Goal: Task Accomplishment & Management: Manage account settings

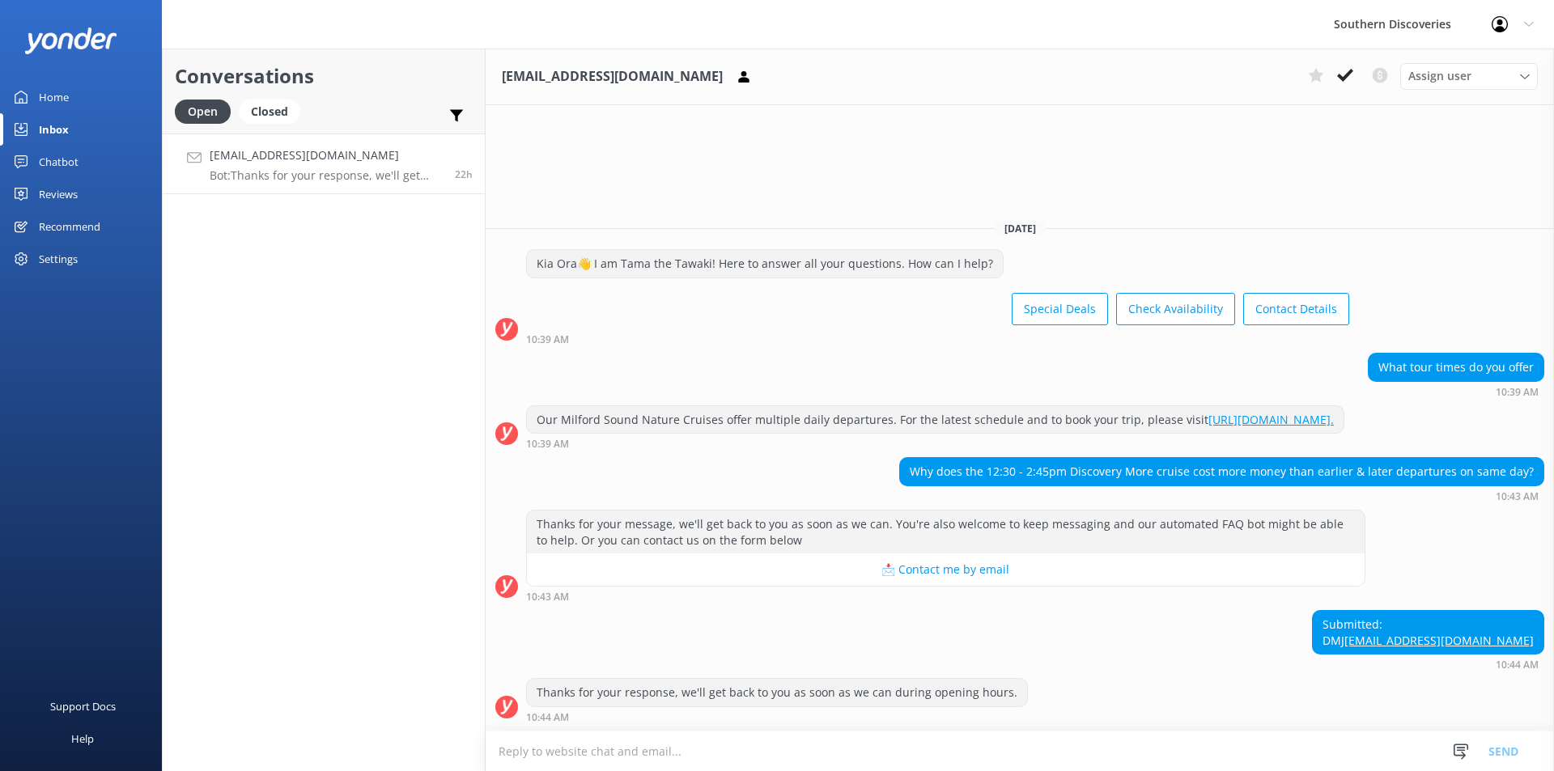
click at [442, 593] on div "Conversations Open Closed Important Converted Assigned to me Unassigned [EMAIL_…" at bounding box center [324, 410] width 324 height 723
click at [575, 619] on div "Submitted: DMJ [EMAIL_ADDRESS][DOMAIN_NAME] 10:44 AM" at bounding box center [1020, 640] width 1068 height 60
click at [333, 571] on div "Conversations Open Closed Important Converted Assigned to me Unassigned [EMAIL_…" at bounding box center [324, 410] width 324 height 723
click at [679, 644] on div "Submitted: DMJ [EMAIL_ADDRESS][DOMAIN_NAME] 10:44 AM" at bounding box center [1020, 640] width 1068 height 60
drag, startPoint x: 1535, startPoint y: 635, endPoint x: 1395, endPoint y: 639, distance: 140.1
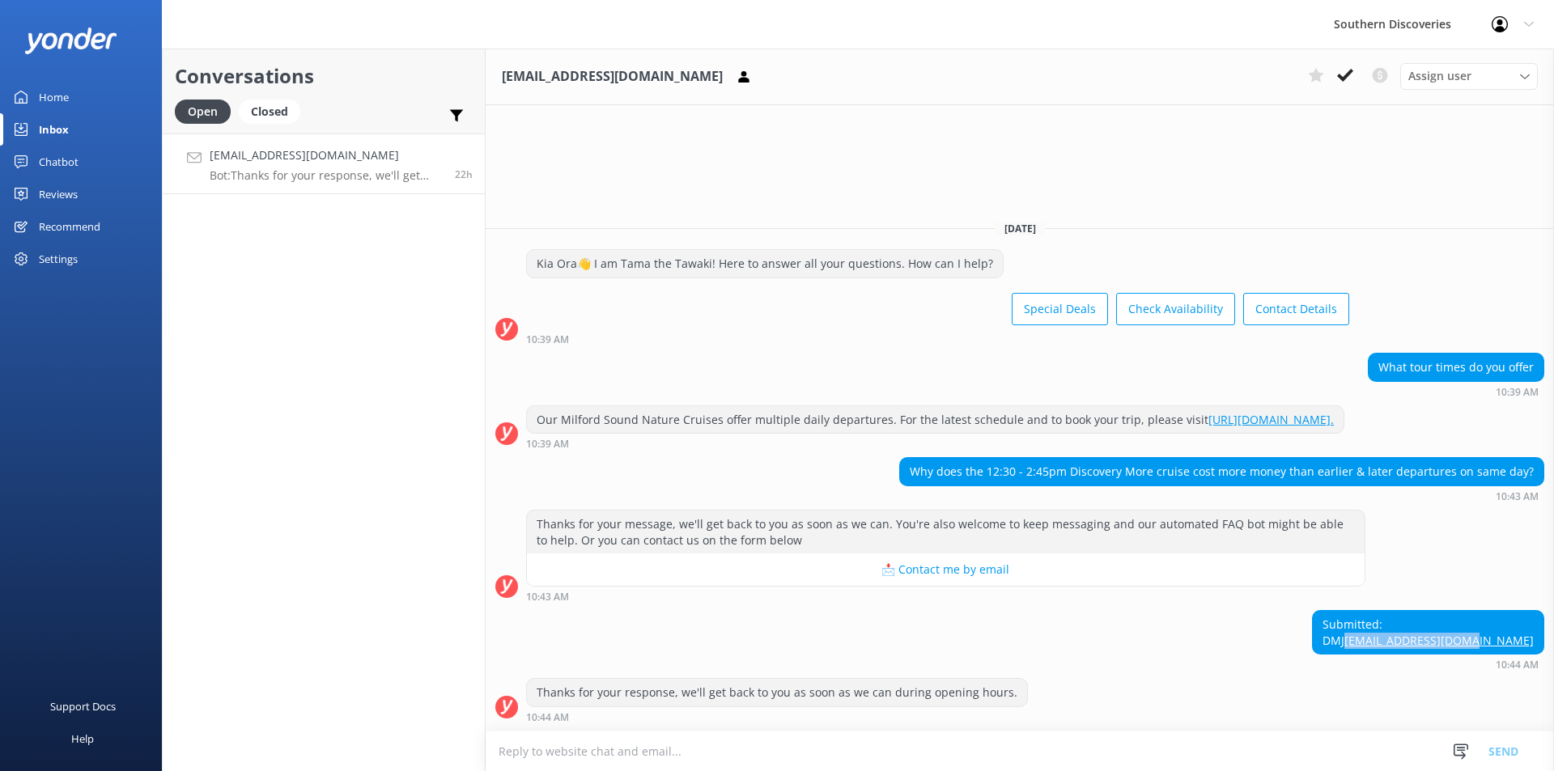
click at [1395, 639] on div "Submitted: DMJ [EMAIL_ADDRESS][DOMAIN_NAME]" at bounding box center [1428, 632] width 232 height 45
copy link "[EMAIL_ADDRESS][DOMAIN_NAME]"
click at [451, 552] on div "Conversations Open Closed Important Converted Assigned to me Unassigned [EMAIL_…" at bounding box center [324, 410] width 324 height 723
click at [355, 325] on div "Conversations Open Closed Important Converted Assigned to me Unassigned [EMAIL_…" at bounding box center [324, 410] width 324 height 723
click at [376, 160] on h4 "[EMAIL_ADDRESS][DOMAIN_NAME]" at bounding box center [326, 156] width 233 height 18
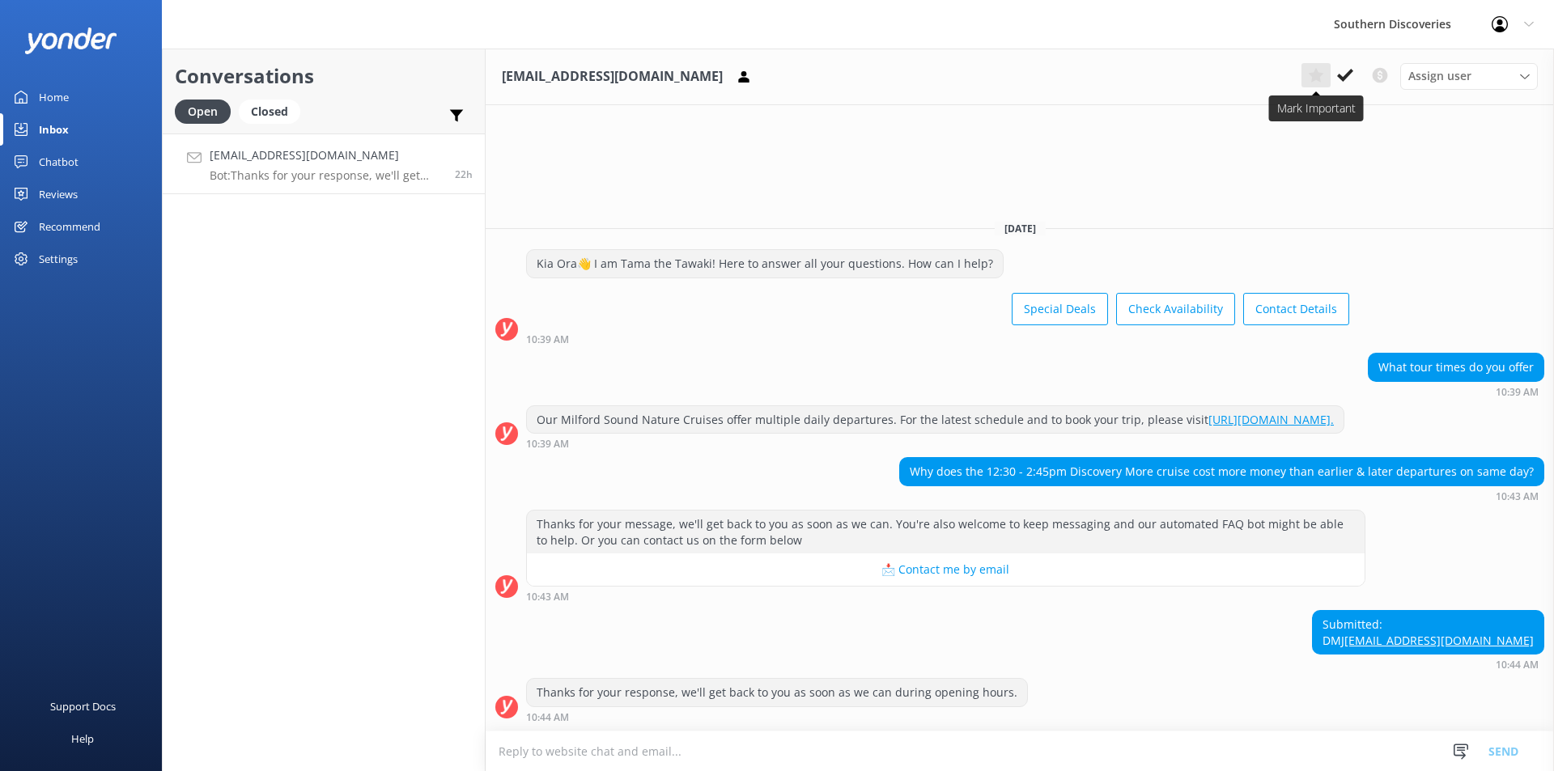
click at [1328, 69] on button at bounding box center [1316, 75] width 29 height 24
click at [1345, 78] on use at bounding box center [1345, 75] width 16 height 13
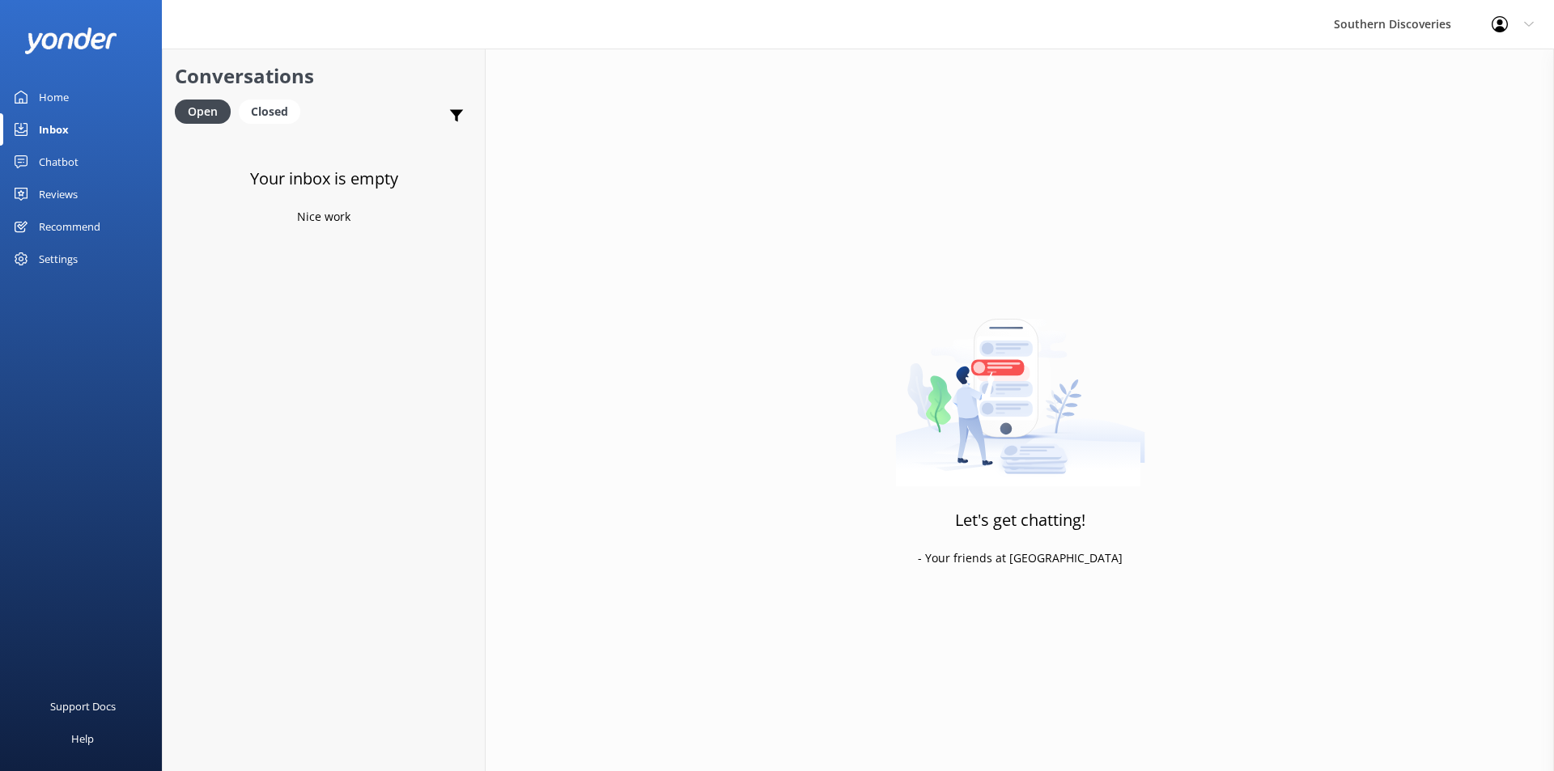
click at [285, 129] on div "Open Closed" at bounding box center [242, 119] width 134 height 39
click at [279, 120] on div "Closed" at bounding box center [270, 112] width 62 height 24
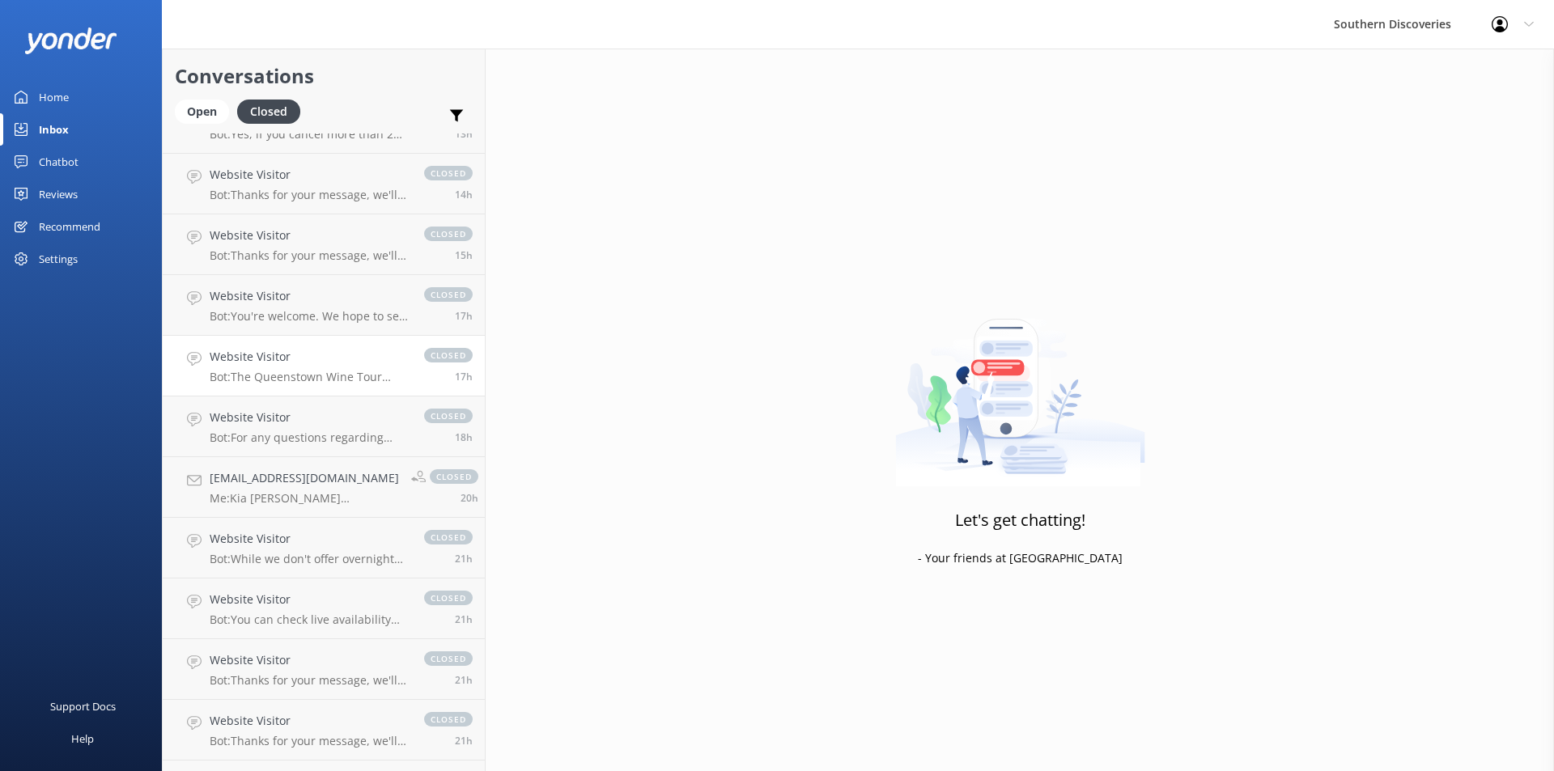
scroll to position [641, 0]
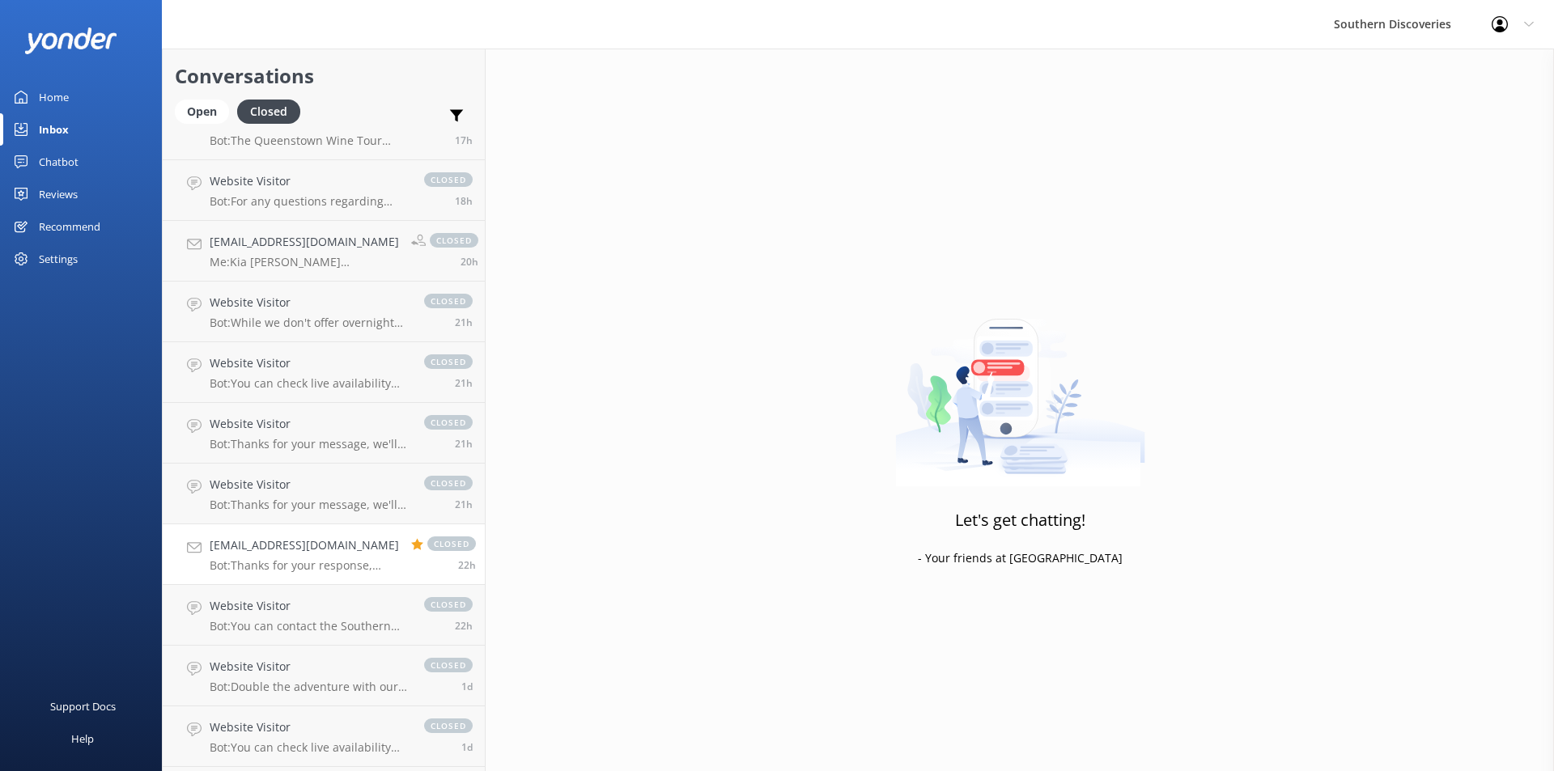
click at [376, 557] on div "[EMAIL_ADDRESS][DOMAIN_NAME] Bot: Thanks for your response, we'll get back to y…" at bounding box center [304, 555] width 189 height 36
